Goal: Navigation & Orientation: Find specific page/section

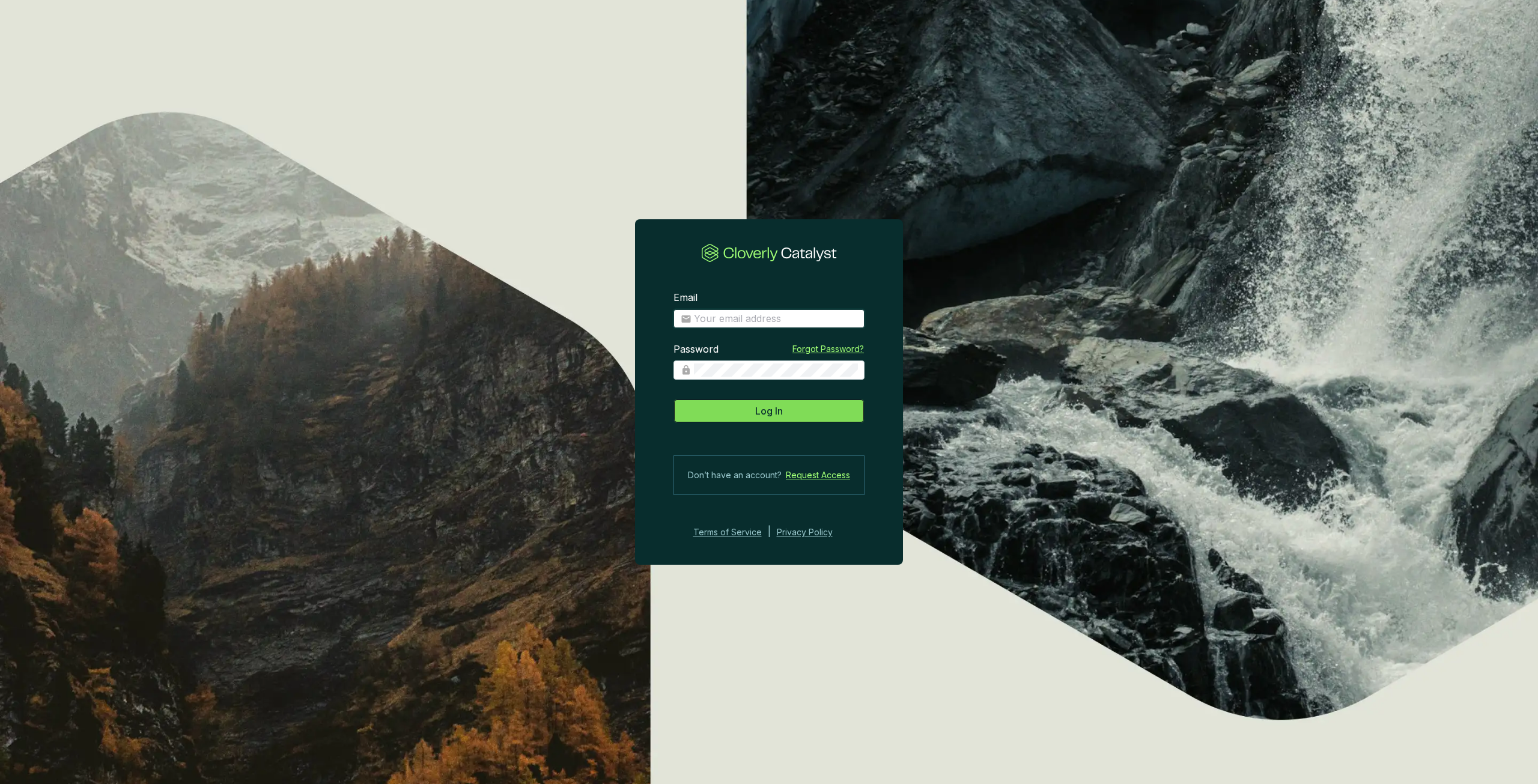
type input "[PERSON_NAME][EMAIL_ADDRESS][PERSON_NAME][DOMAIN_NAME]"
click at [778, 416] on span "Log In" at bounding box center [769, 410] width 28 height 14
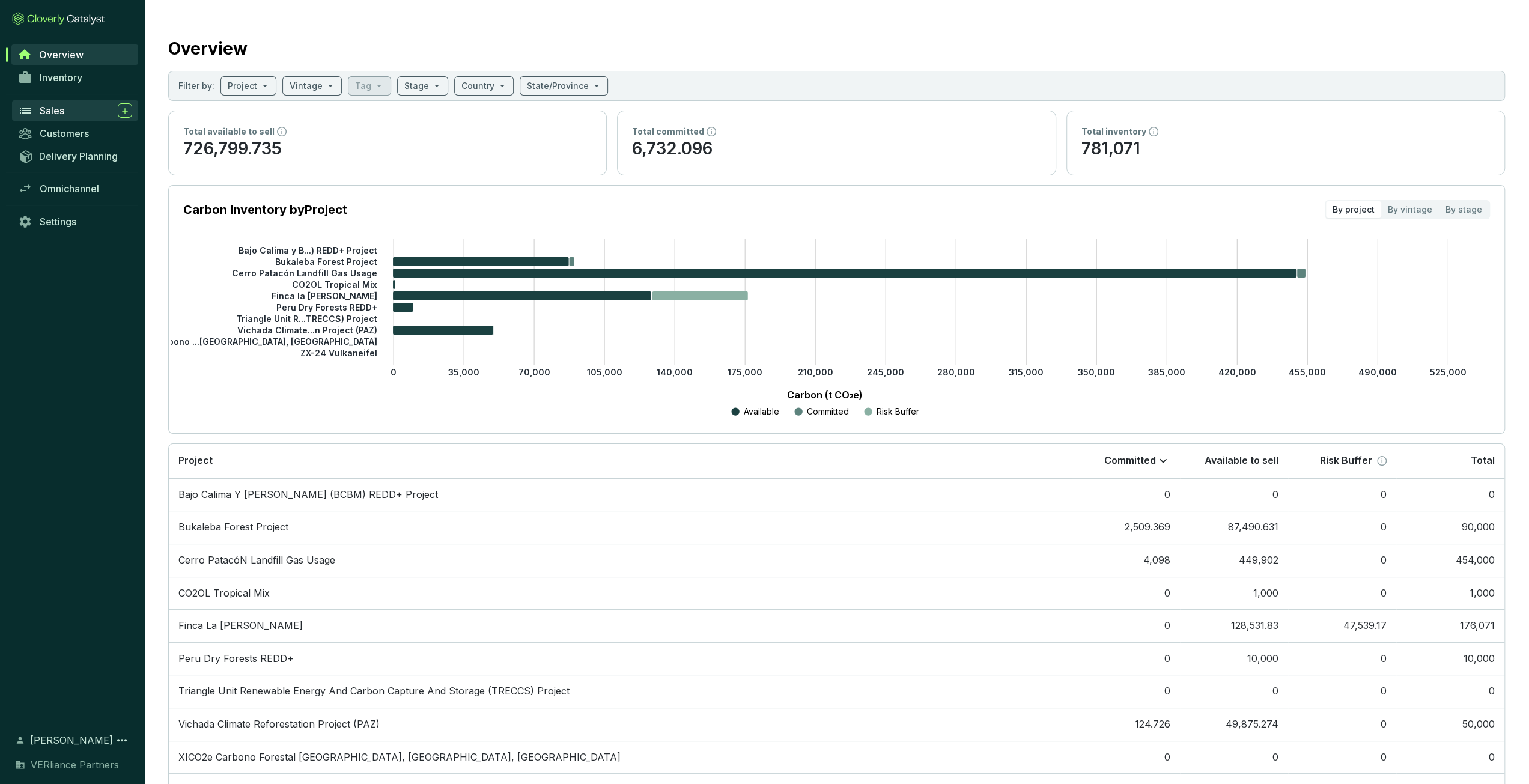
click at [81, 103] on div "Sales" at bounding box center [86, 110] width 92 height 14
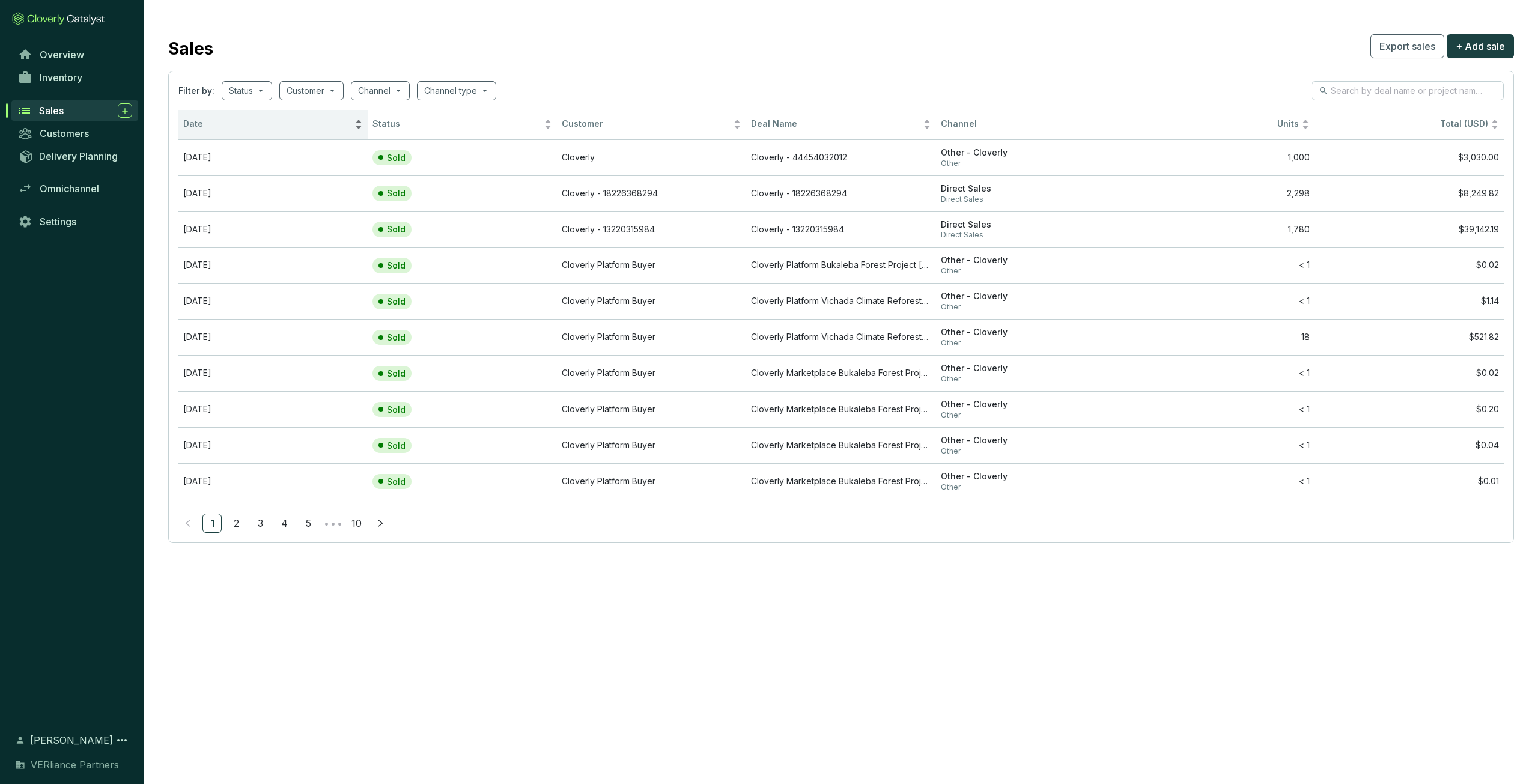
click at [256, 119] on span "Date" at bounding box center [268, 124] width 169 height 12
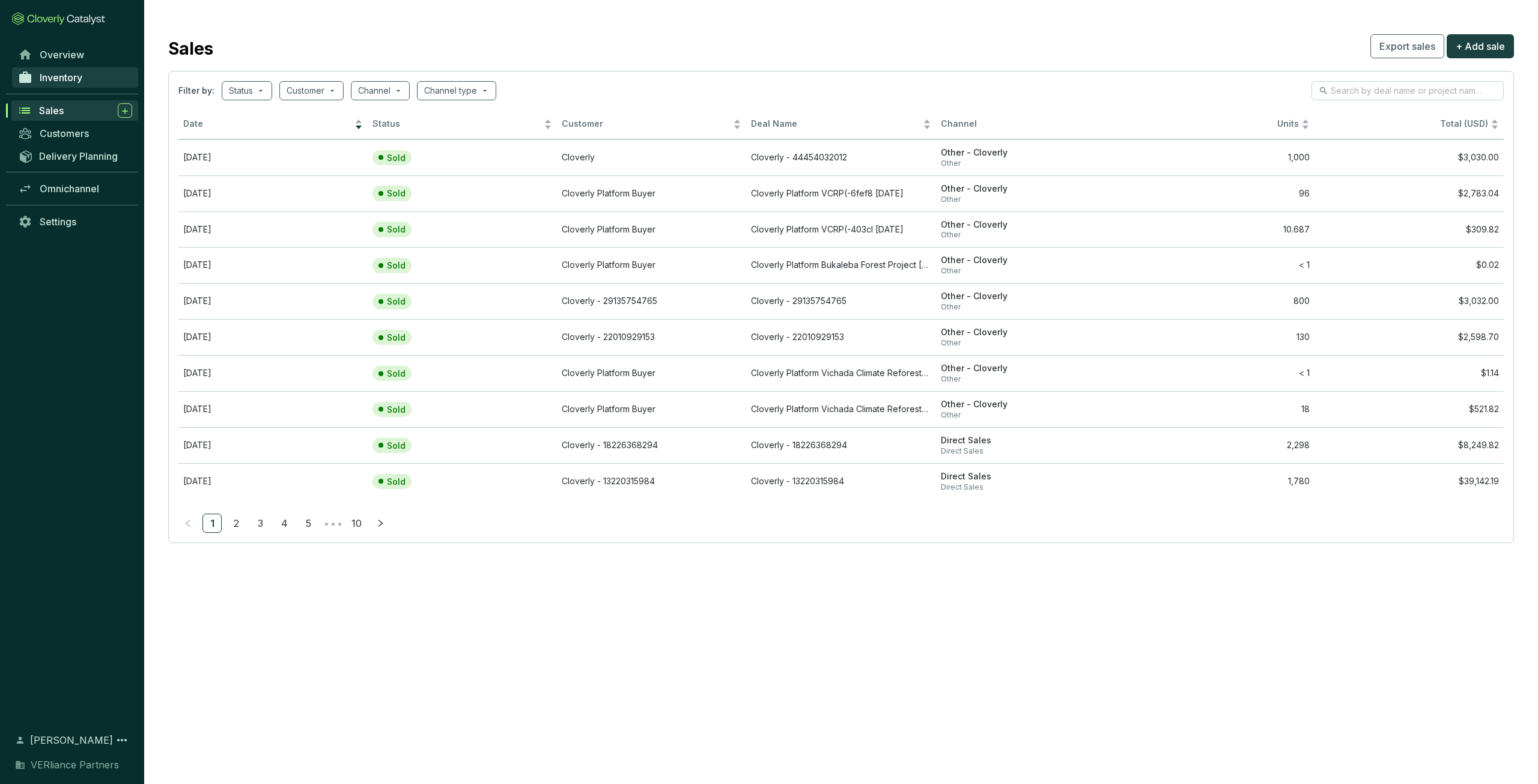
click at [86, 79] on link "Inventory" at bounding box center [74, 78] width 126 height 21
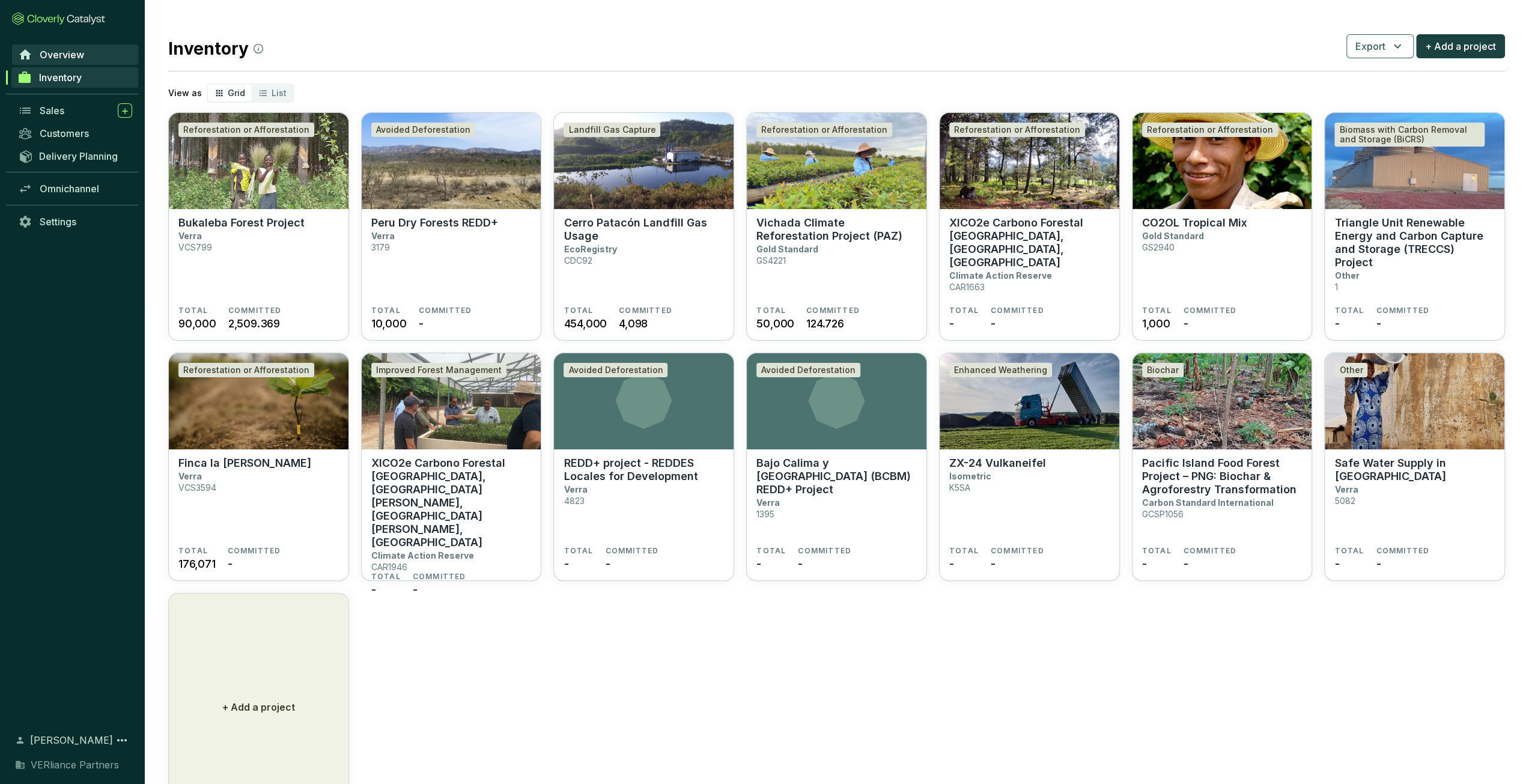
click at [90, 60] on link "Overview" at bounding box center [74, 54] width 126 height 21
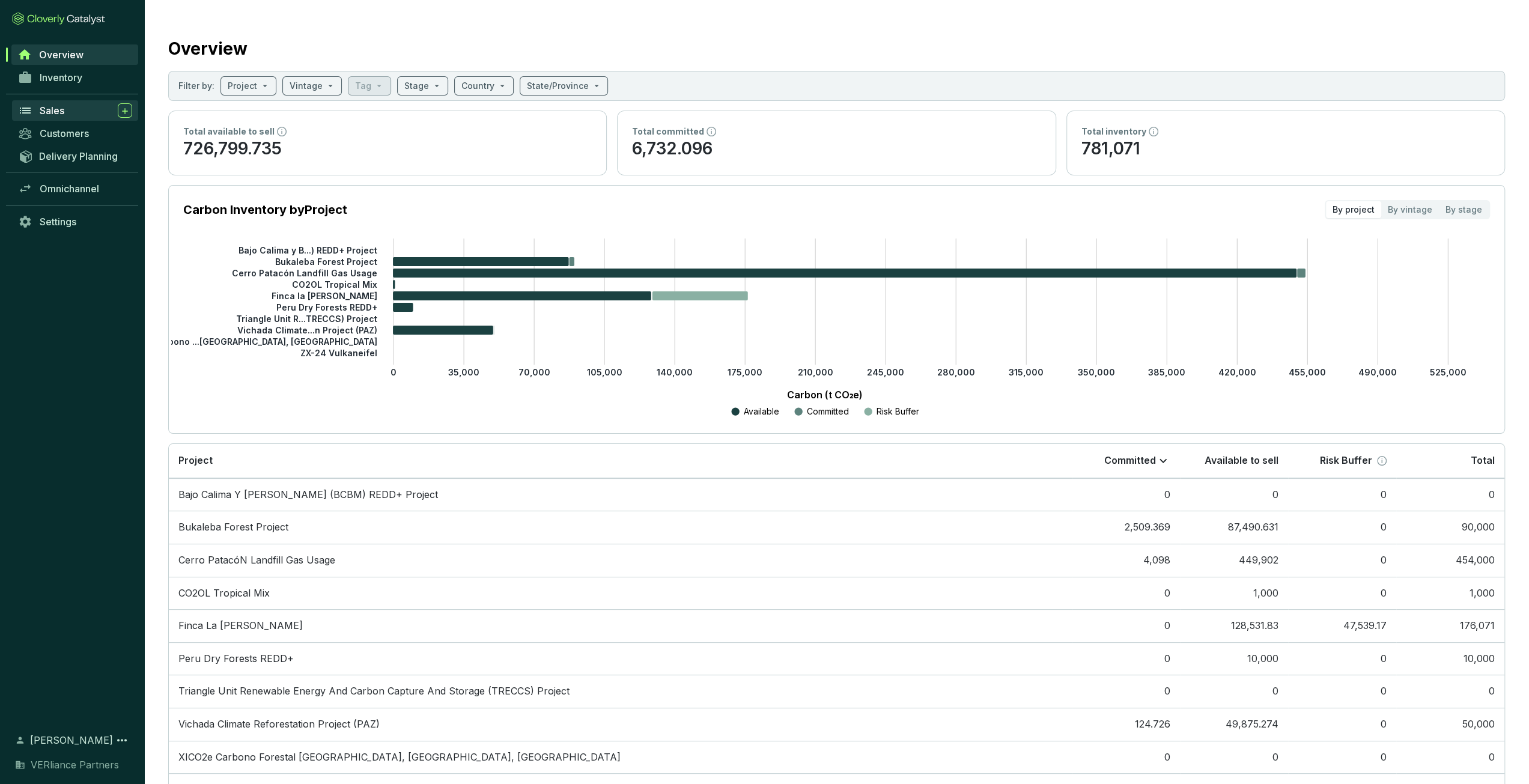
click at [79, 114] on div "Sales" at bounding box center [86, 110] width 92 height 14
